Goal: Information Seeking & Learning: Learn about a topic

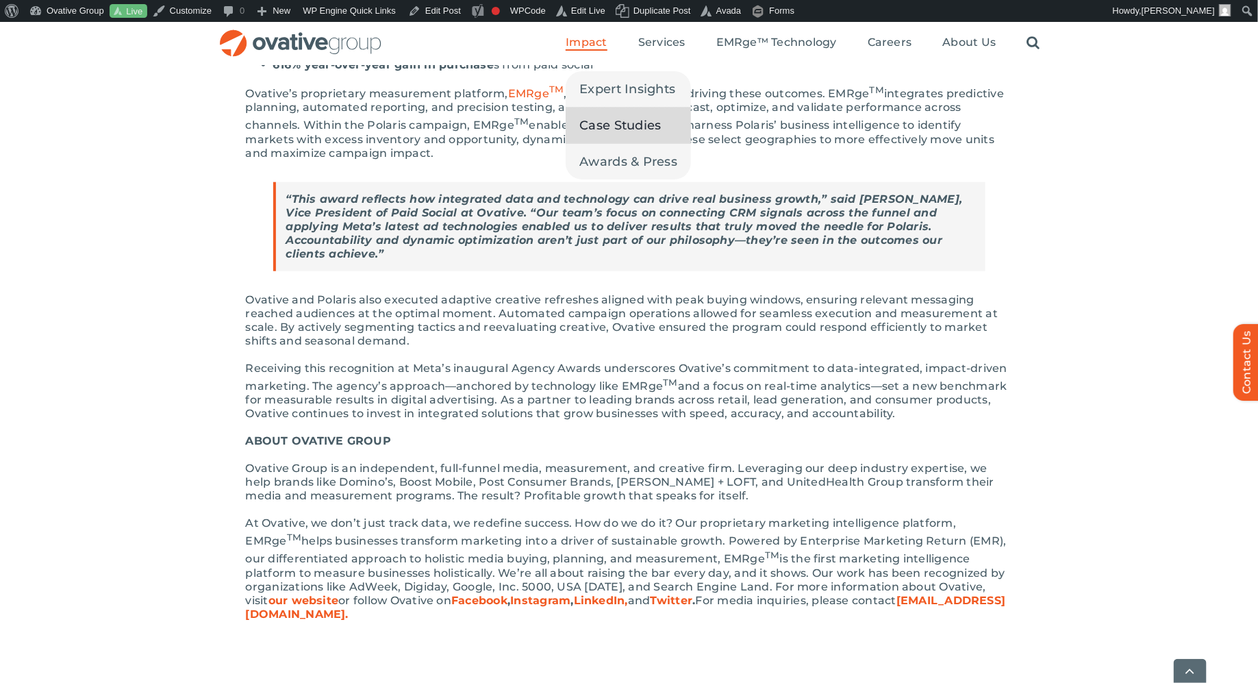
click at [579, 123] on link "Case Studies" at bounding box center [628, 126] width 125 height 36
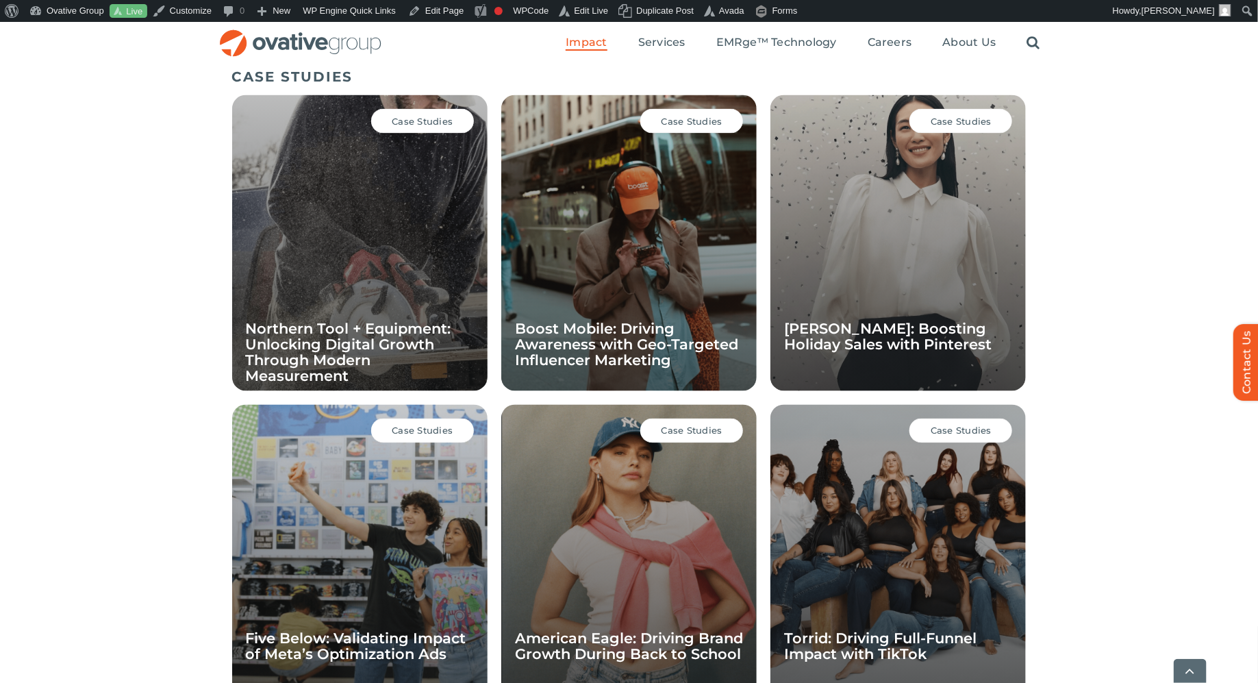
scroll to position [944, 0]
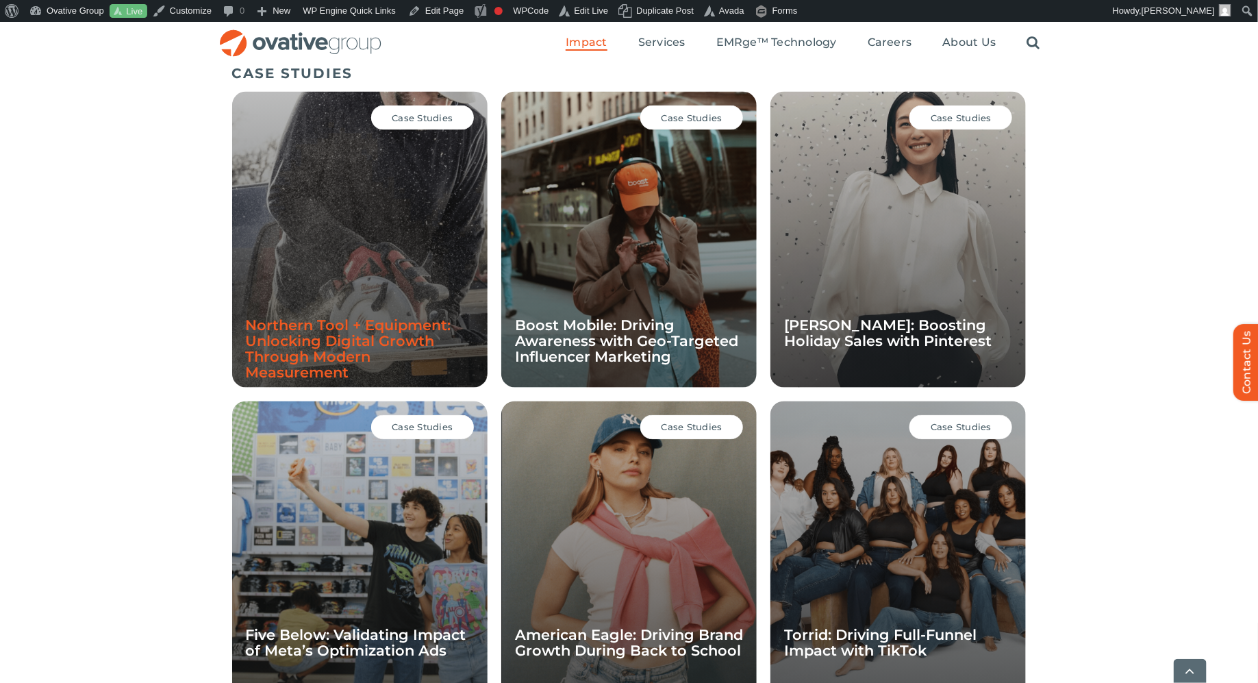
click at [320, 332] on link "Northern Tool + Equipment: Unlocking Digital Growth Through Modern Measurement" at bounding box center [348, 349] width 205 height 64
